Goal: Task Accomplishment & Management: Manage account settings

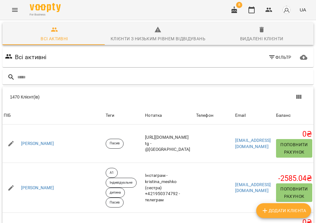
click at [13, 14] on button "Menu" at bounding box center [14, 9] width 15 height 15
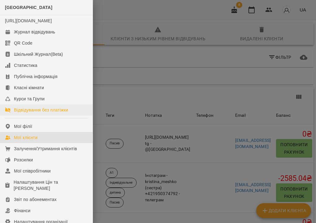
click at [35, 113] on div "Відвідування без платіжки" at bounding box center [41, 110] width 54 height 6
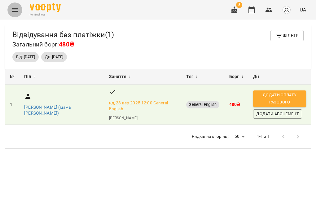
click at [20, 6] on button "Menu" at bounding box center [14, 9] width 15 height 15
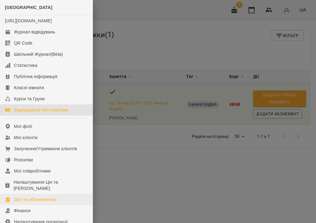
click at [38, 203] on div "Звіт по абонементах" at bounding box center [35, 200] width 43 height 6
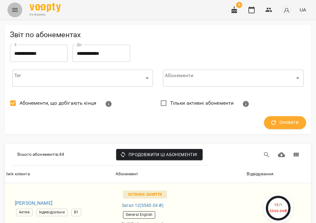
click at [17, 11] on icon "Menu" at bounding box center [15, 10] width 6 height 4
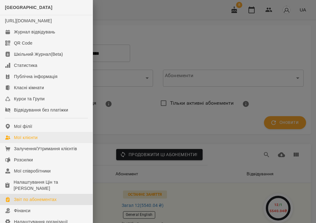
click at [45, 143] on link "Мої клієнти" at bounding box center [46, 137] width 93 height 11
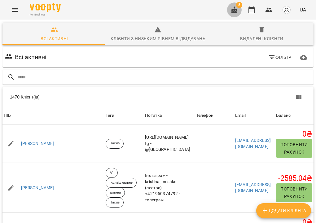
click at [235, 14] on button "button" at bounding box center [234, 9] width 15 height 15
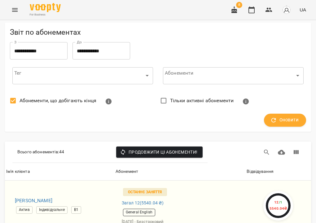
scroll to position [988, 0]
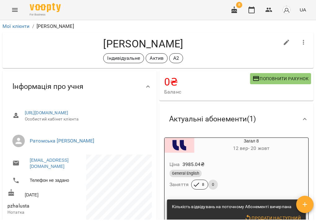
click at [218, 158] on div "Ціна 3985.04 ₴ General English Заняття 8 0" at bounding box center [237, 176] width 144 height 42
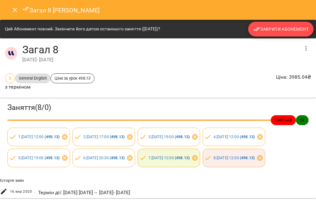
click at [279, 29] on span "Закрити Абонемент" at bounding box center [281, 28] width 56 height 7
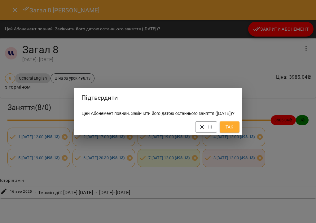
click at [235, 131] on span "Так" at bounding box center [230, 126] width 10 height 7
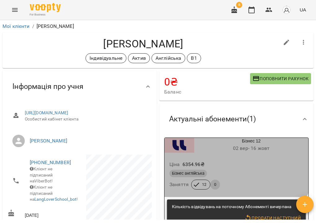
click at [216, 156] on div "Ціна 6354.96 ₴ Бізнес англійська Заняття 12 0" at bounding box center [237, 176] width 144 height 42
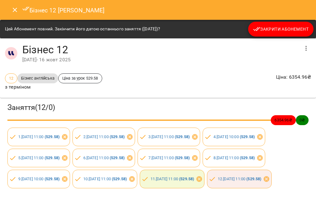
click at [278, 28] on span "Закрити Абонемент" at bounding box center [281, 28] width 56 height 7
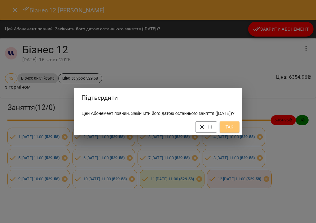
click at [235, 131] on span "Так" at bounding box center [230, 126] width 10 height 7
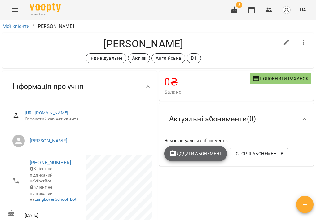
click at [197, 153] on span "Додати Абонемент" at bounding box center [195, 153] width 53 height 7
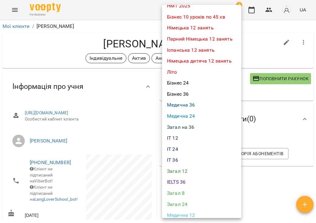
scroll to position [120, 0]
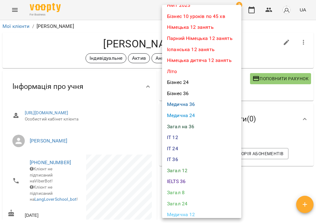
click at [255, 184] on div at bounding box center [158, 111] width 316 height 223
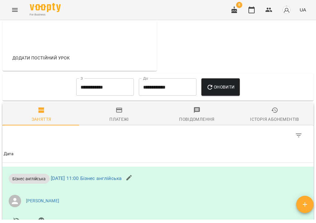
scroll to position [261, 0]
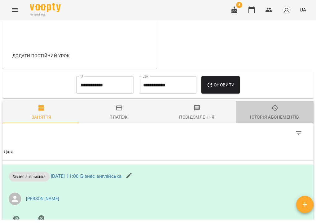
click at [274, 121] on div "Історія абонементів" at bounding box center [274, 116] width 49 height 7
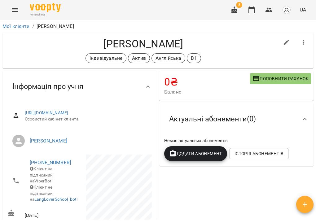
scroll to position [11, 0]
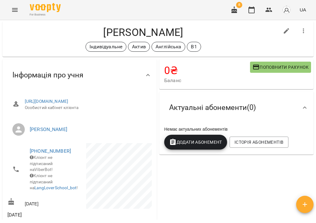
click at [205, 143] on span "Додати Абонемент" at bounding box center [195, 142] width 53 height 7
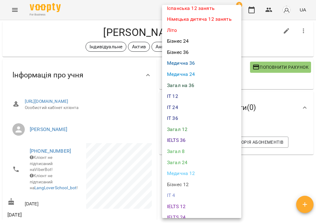
scroll to position [182, 0]
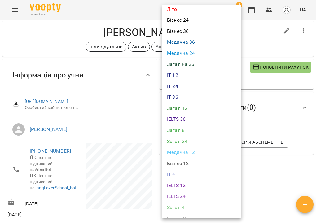
click at [199, 158] on li "Бізнес 12" at bounding box center [201, 163] width 79 height 11
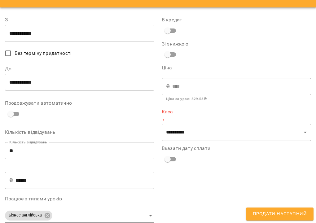
scroll to position [17, 0]
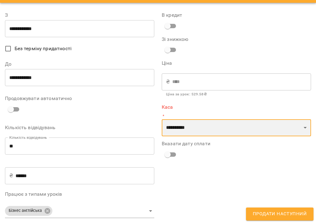
select select "****"
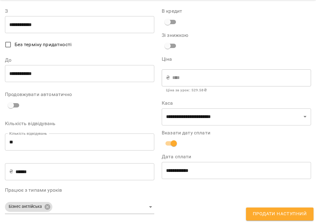
scroll to position [21, 0]
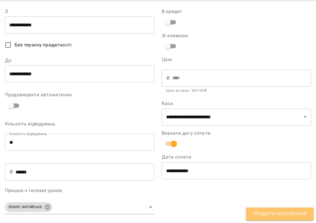
click at [268, 215] on span "Продати наступний" at bounding box center [280, 214] width 54 height 8
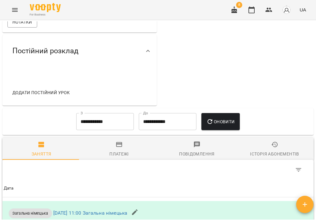
scroll to position [231, 0]
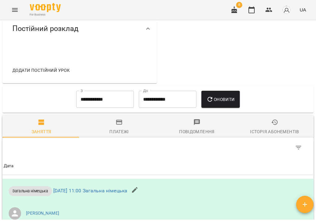
click at [263, 136] on div "Історія абонементів" at bounding box center [274, 131] width 49 height 7
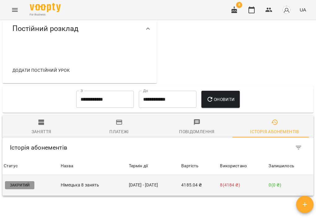
click at [180, 190] on td "06 черв - 14 жовт" at bounding box center [154, 185] width 53 height 21
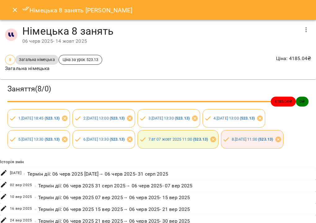
click at [15, 10] on icon "Close" at bounding box center [15, 10] width 4 height 4
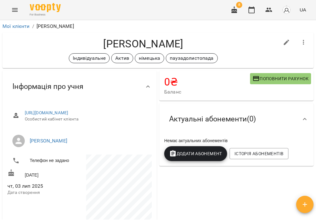
scroll to position [0, 0]
click at [22, 26] on link "Мої клієнти" at bounding box center [15, 26] width 27 height 6
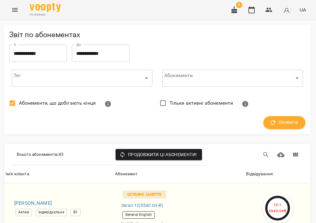
scroll to position [0, 1]
click at [18, 8] on icon "Menu" at bounding box center [14, 9] width 7 height 7
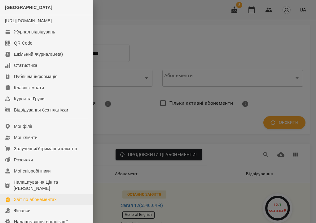
click at [57, 205] on link "Звіт по абонементах" at bounding box center [46, 199] width 93 height 11
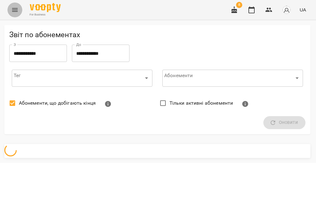
click at [16, 15] on button "Menu" at bounding box center [14, 9] width 15 height 15
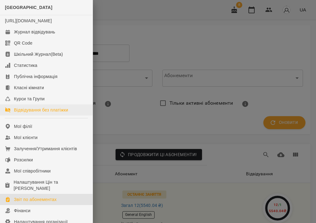
click at [55, 113] on div "Відвідування без платіжки" at bounding box center [41, 110] width 54 height 6
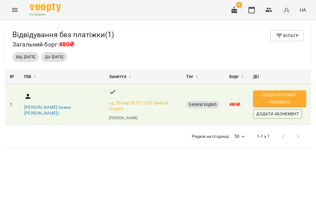
click at [14, 10] on icon "Menu" at bounding box center [14, 9] width 7 height 7
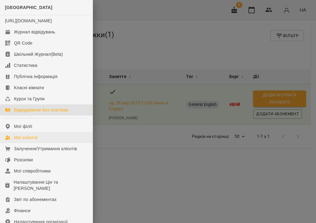
click at [43, 143] on link "Мої клієнти" at bounding box center [46, 137] width 93 height 11
